Goal: Information Seeking & Learning: Compare options

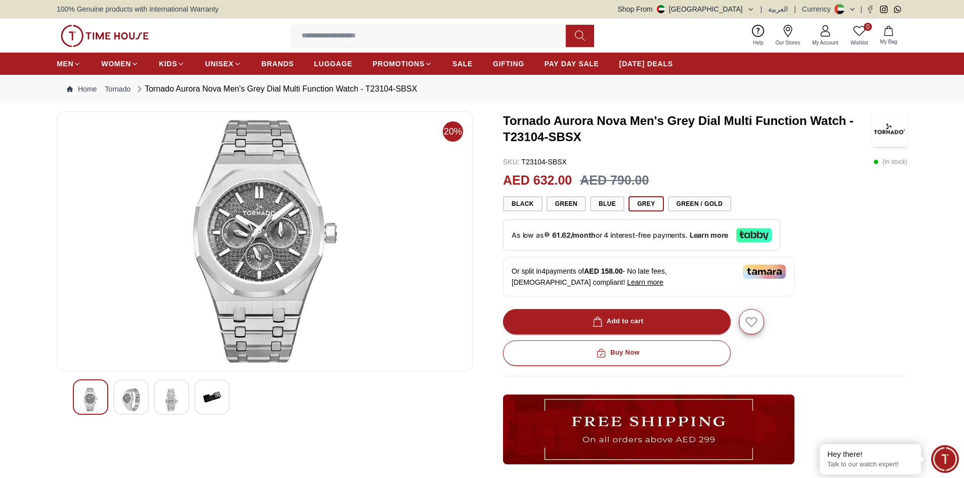
click at [130, 394] on img at bounding box center [131, 399] width 18 height 23
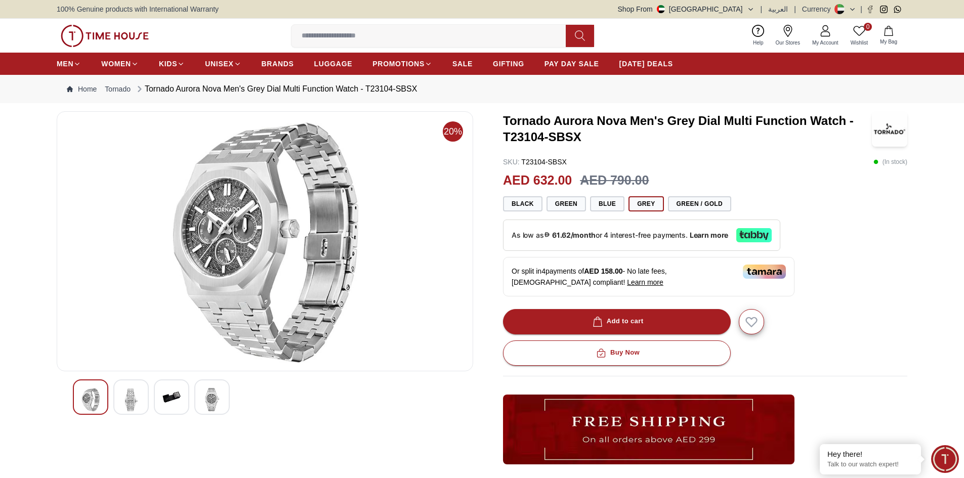
click at [147, 403] on div at bounding box center [130, 397] width 35 height 35
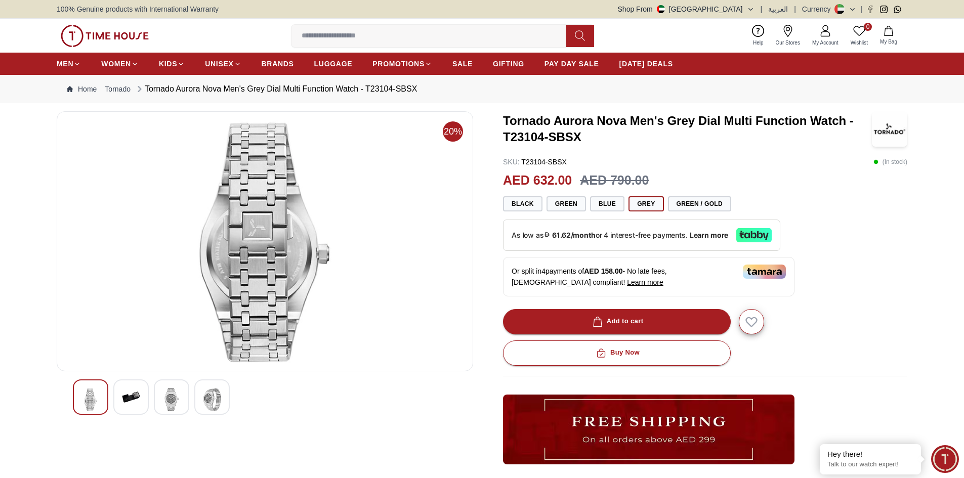
click at [176, 404] on img at bounding box center [171, 399] width 18 height 23
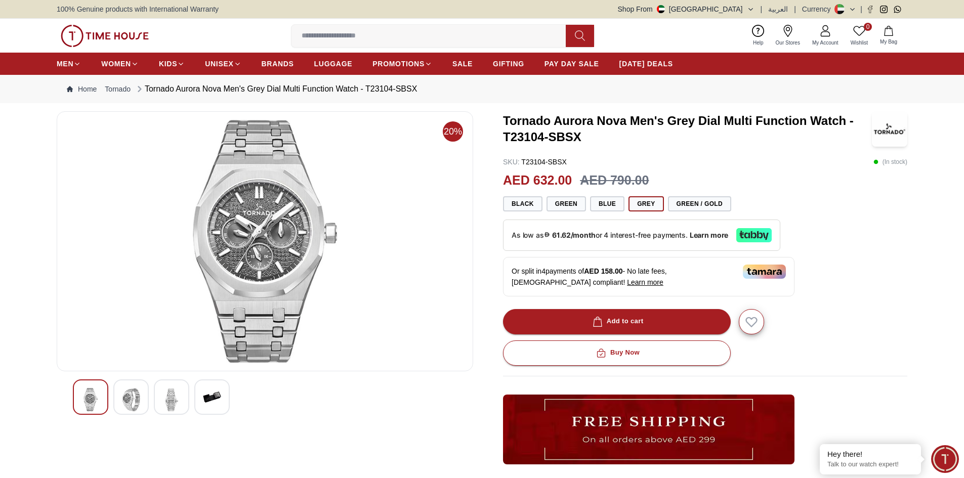
click at [197, 400] on div at bounding box center [211, 397] width 35 height 35
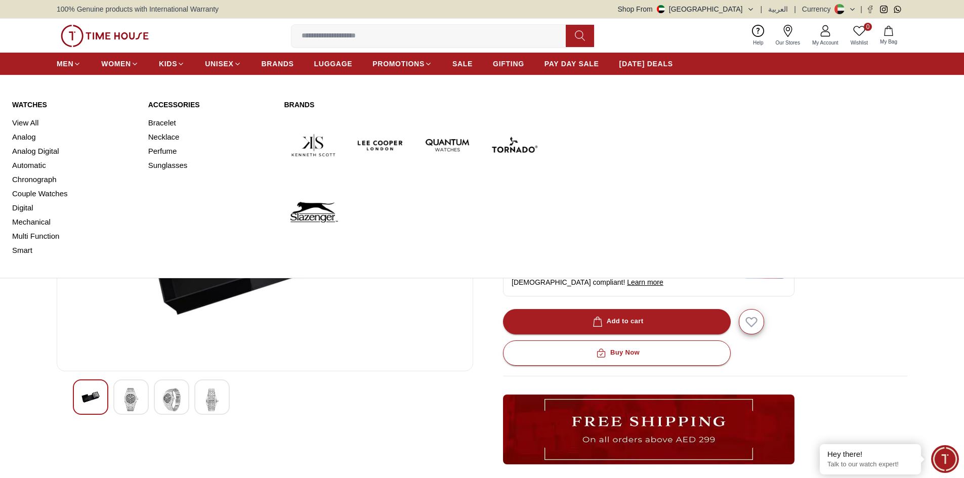
click at [521, 150] on img at bounding box center [514, 145] width 59 height 59
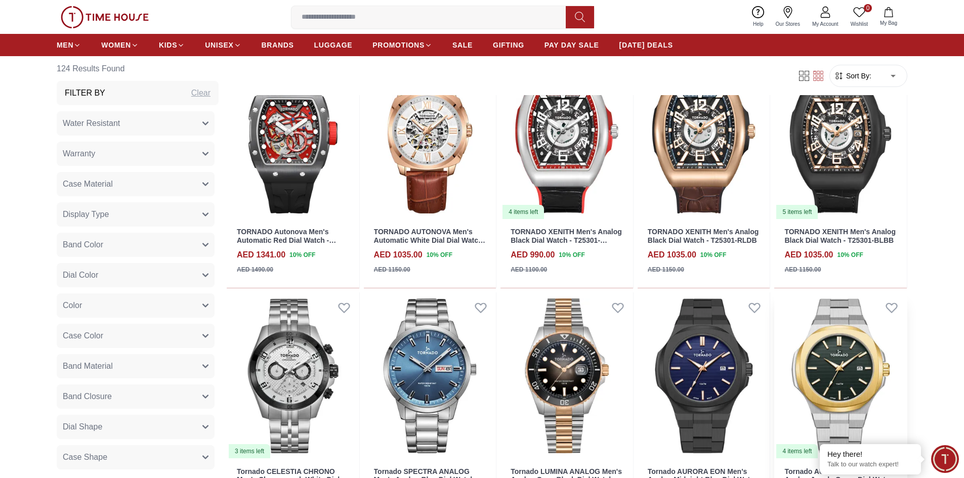
scroll to position [455, 0]
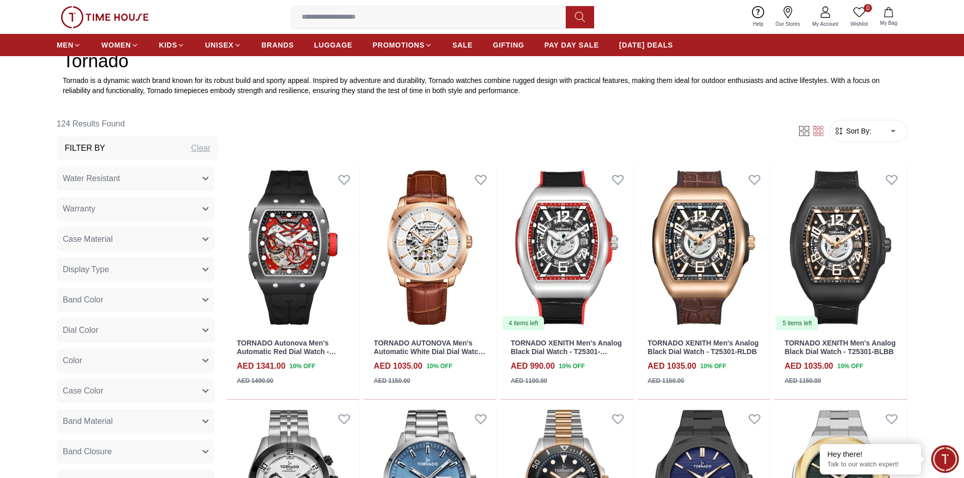
click at [864, 131] on span "Sort By:" at bounding box center [857, 131] width 27 height 10
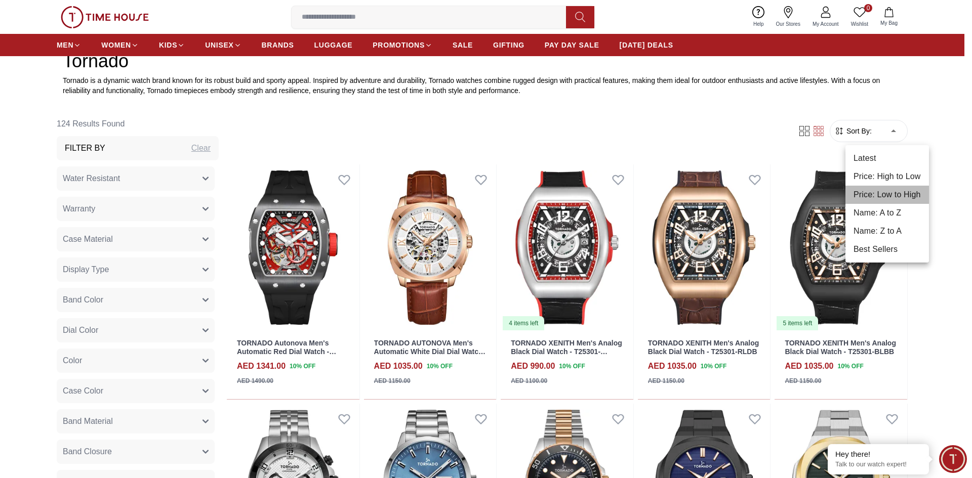
click at [885, 196] on li "Price: Low to High" at bounding box center [886, 195] width 83 height 18
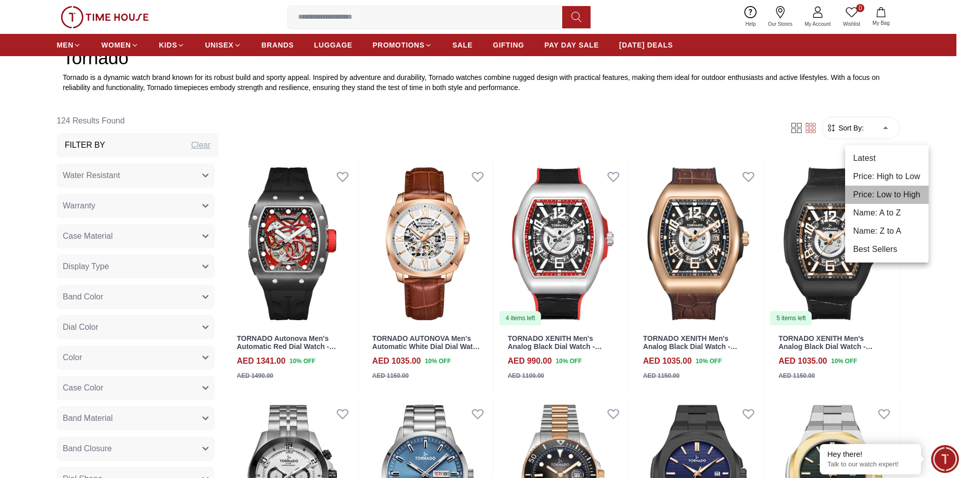
type input "*"
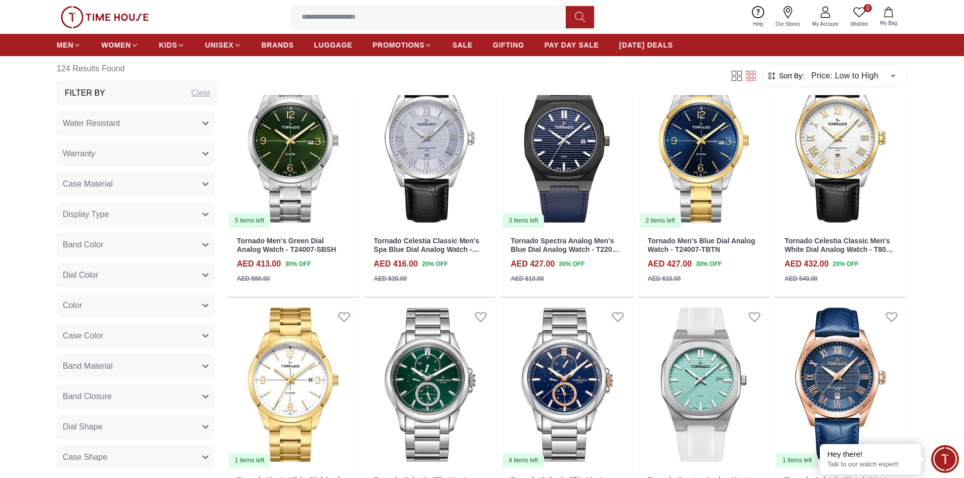
scroll to position [1164, 0]
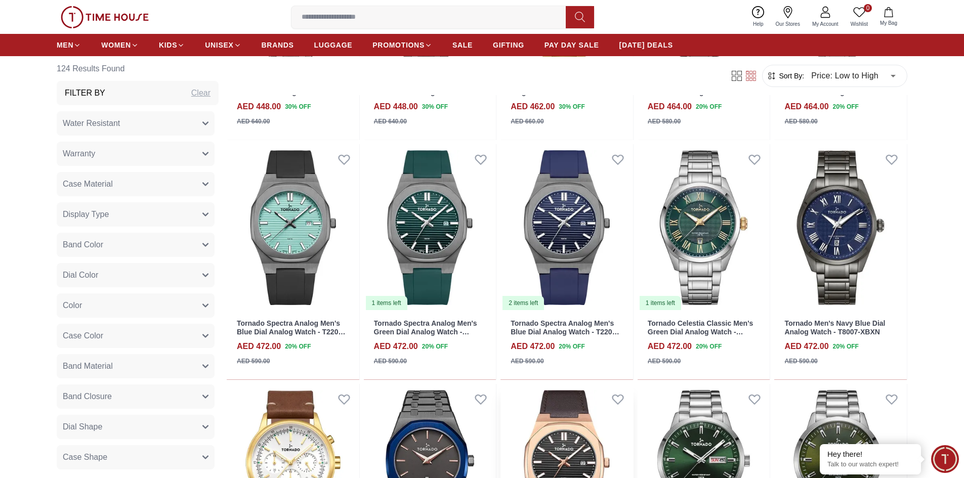
scroll to position [1973, 0]
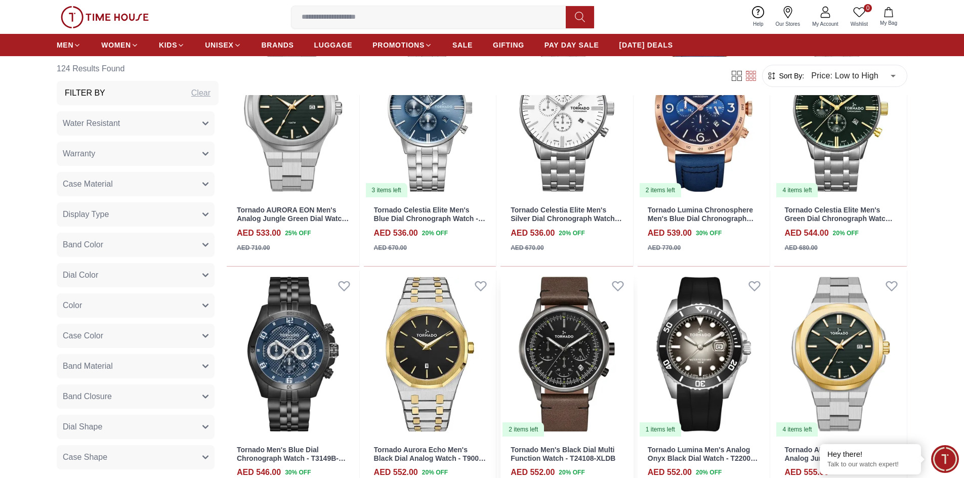
scroll to position [3087, 0]
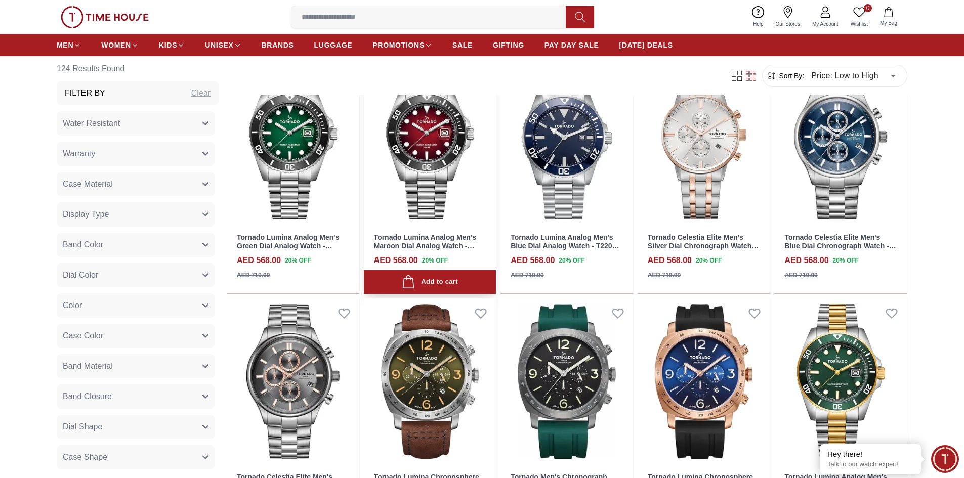
scroll to position [3846, 0]
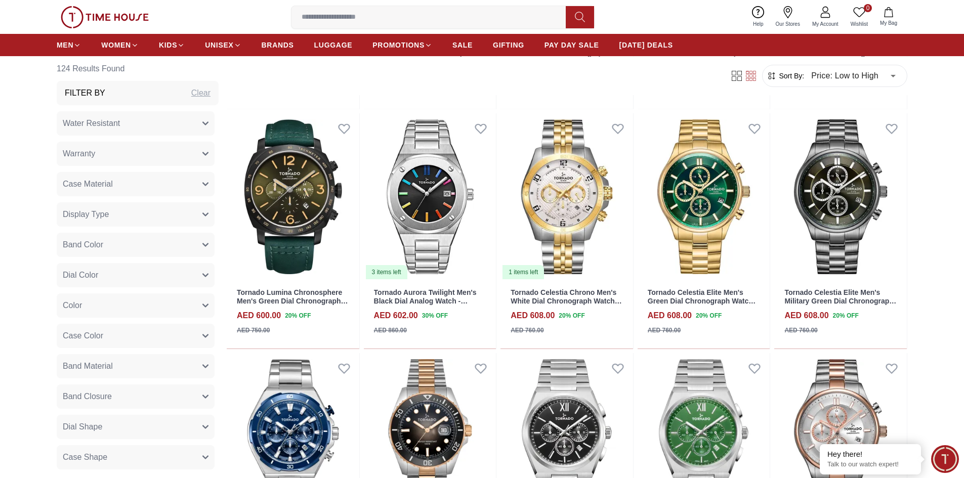
scroll to position [4352, 0]
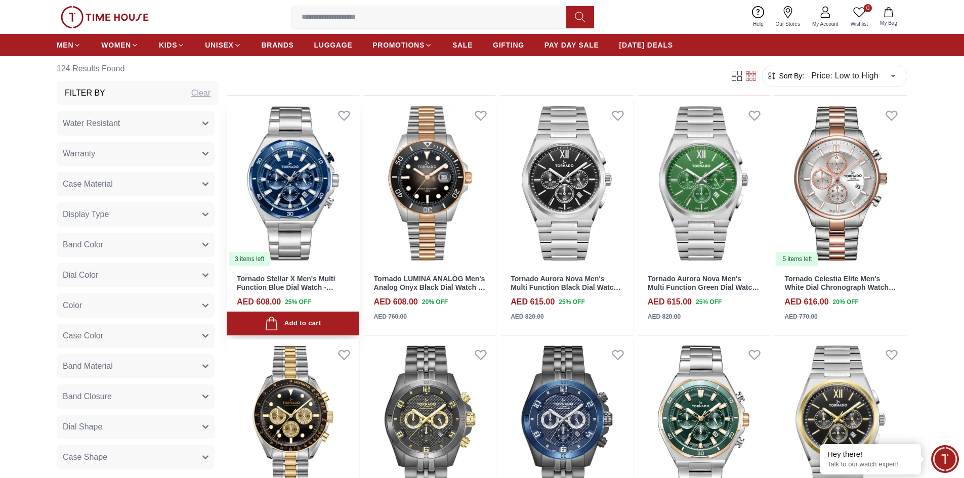
click at [296, 189] on img at bounding box center [293, 183] width 133 height 167
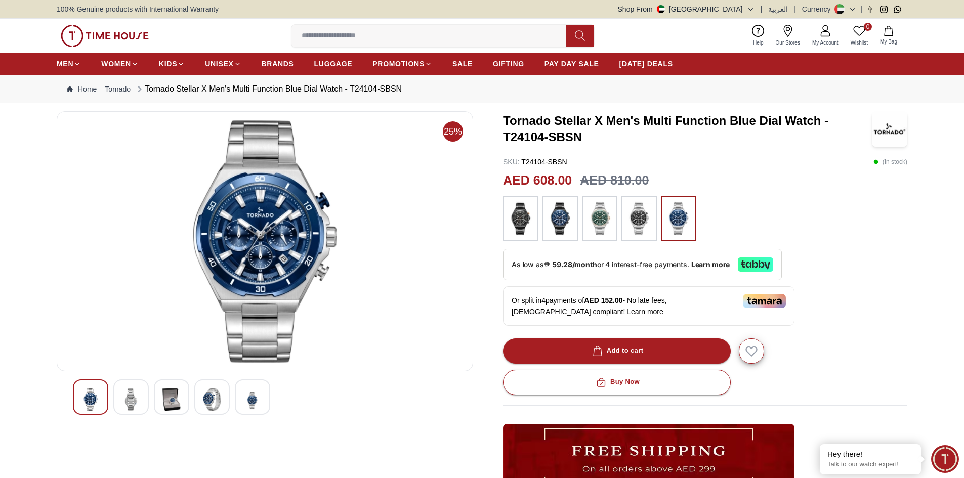
click at [206, 396] on img at bounding box center [212, 399] width 18 height 23
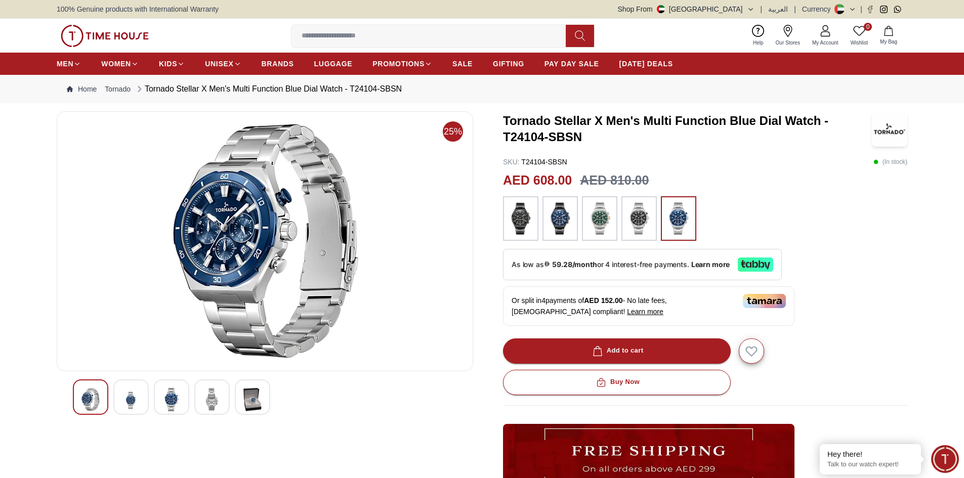
click at [172, 401] on img at bounding box center [171, 399] width 18 height 23
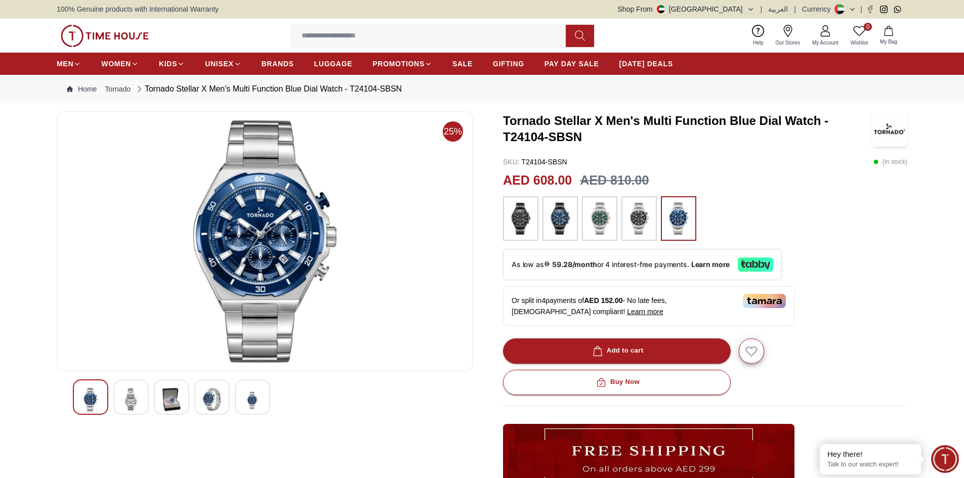
click at [147, 397] on div at bounding box center [130, 397] width 35 height 35
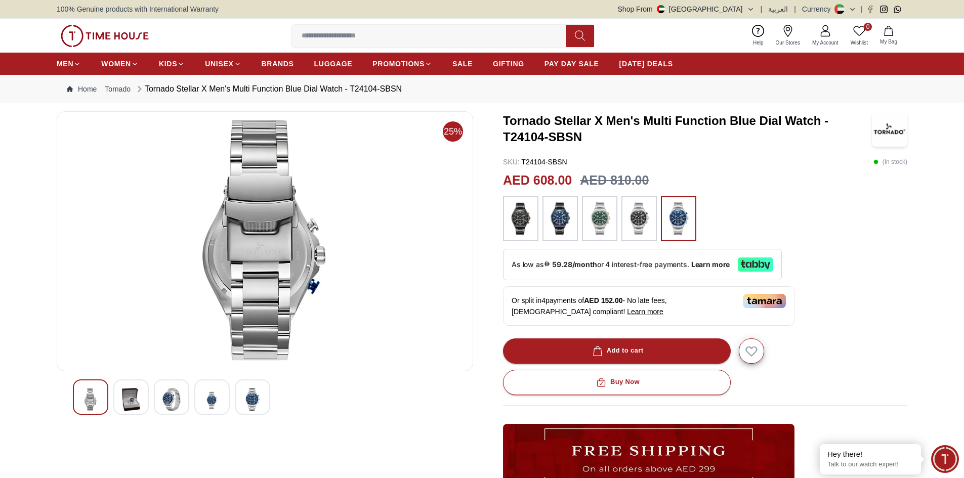
click at [241, 405] on div at bounding box center [252, 397] width 35 height 35
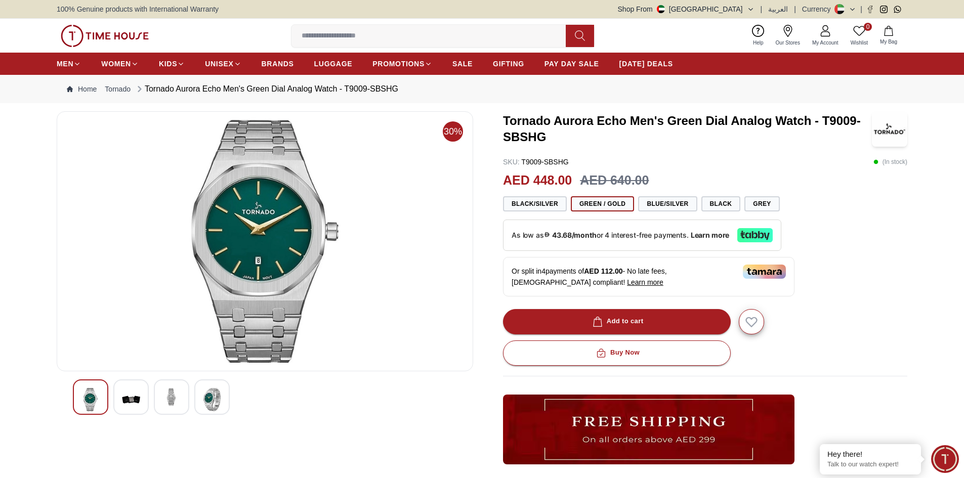
click at [170, 392] on img at bounding box center [171, 397] width 18 height 18
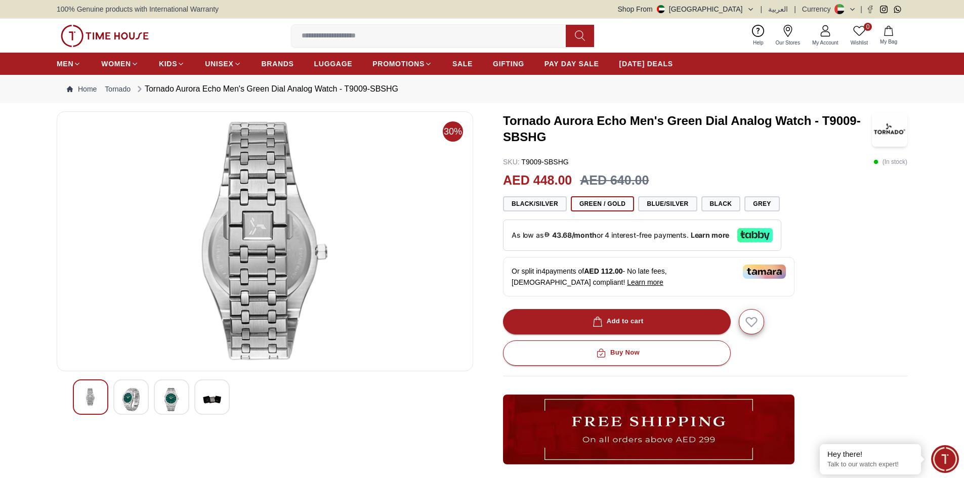
click at [211, 396] on img at bounding box center [212, 399] width 18 height 23
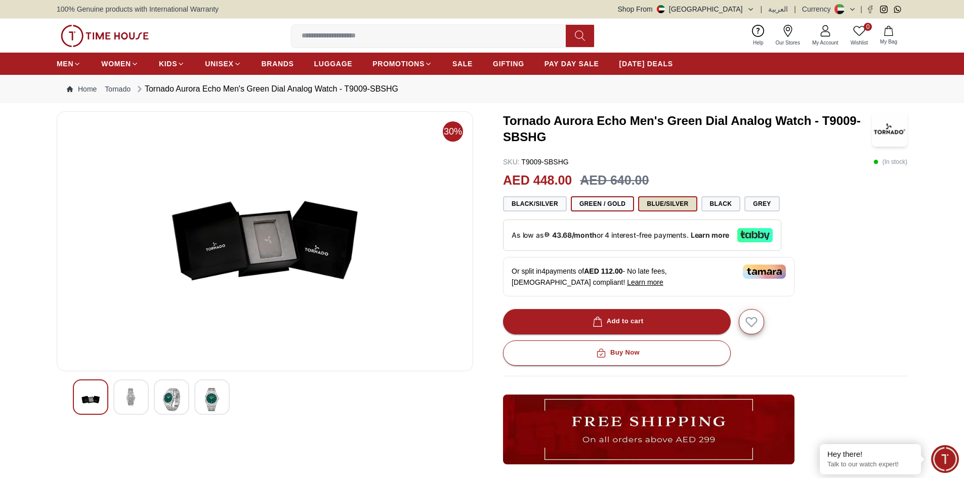
click at [671, 207] on button "Blue/Silver" at bounding box center [667, 203] width 59 height 15
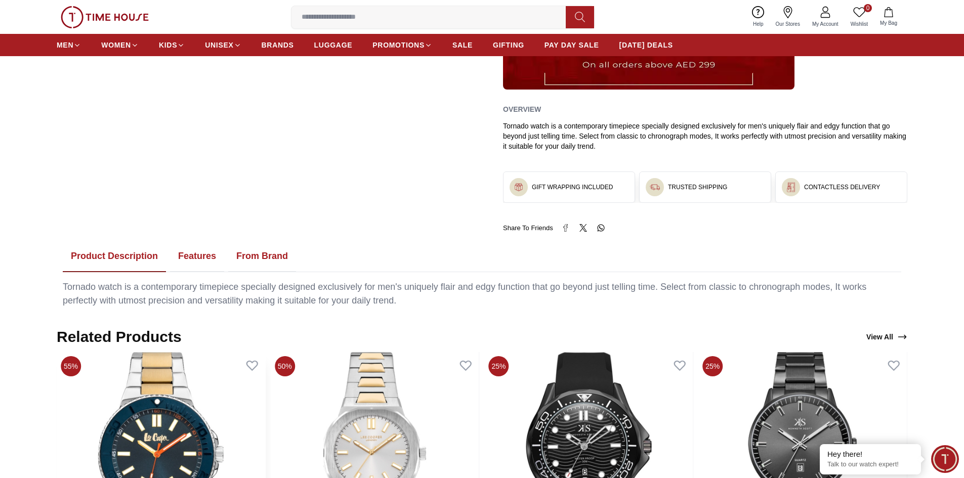
scroll to position [455, 0]
